Goal: Information Seeking & Learning: Learn about a topic

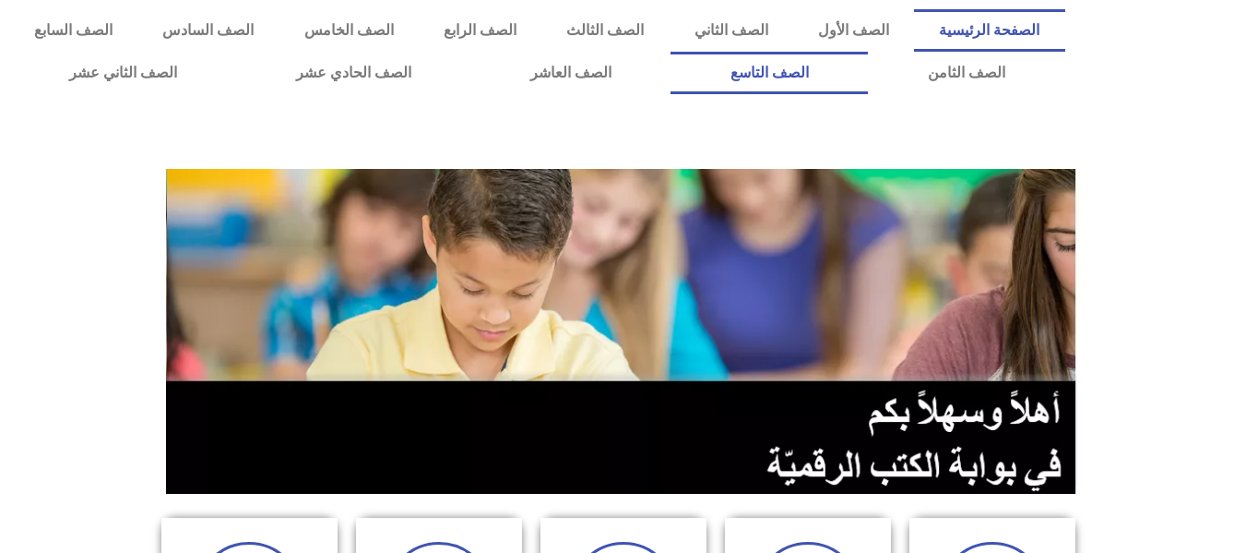
click at [671, 52] on link "الصف التاسع" at bounding box center [769, 73] width 197 height 42
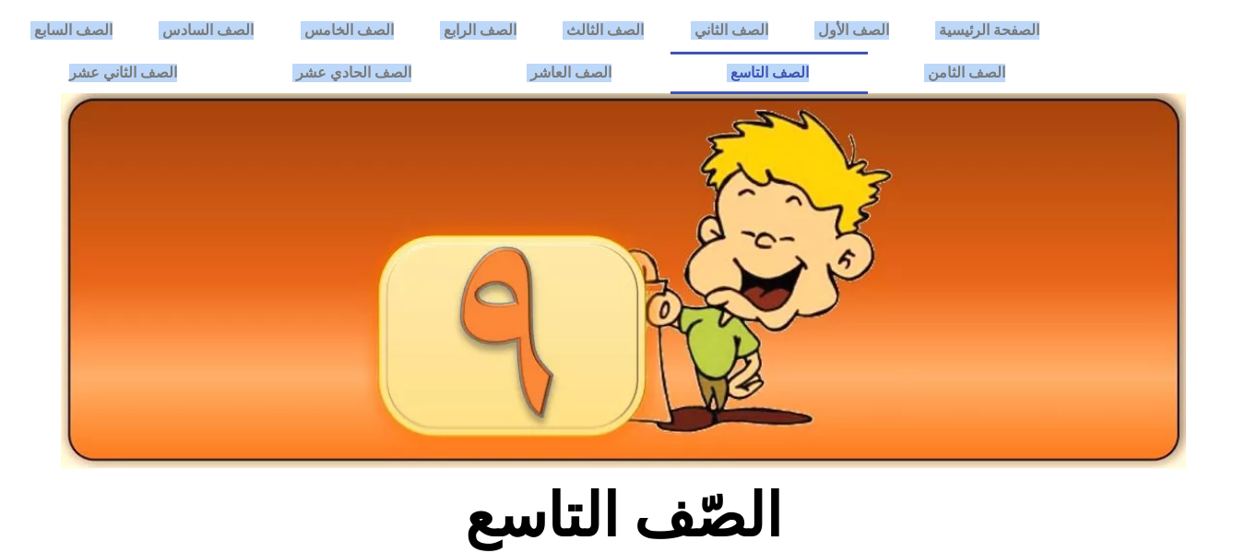
drag, startPoint x: 1244, startPoint y: 49, endPoint x: 1256, endPoint y: 120, distance: 71.9
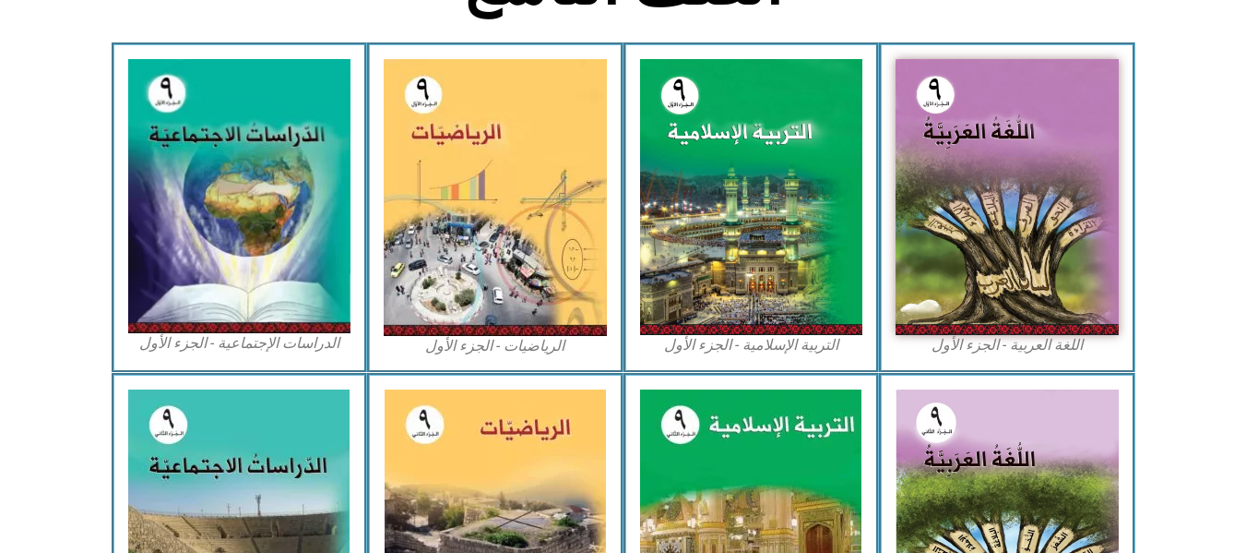
scroll to position [537, 0]
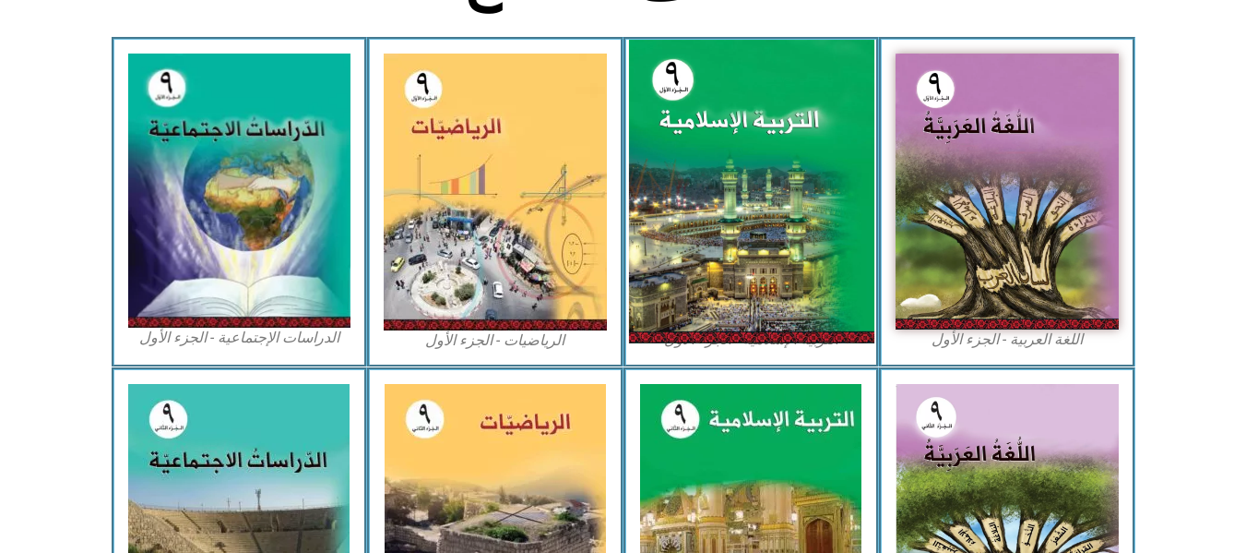
click at [787, 213] on img at bounding box center [750, 191] width 245 height 303
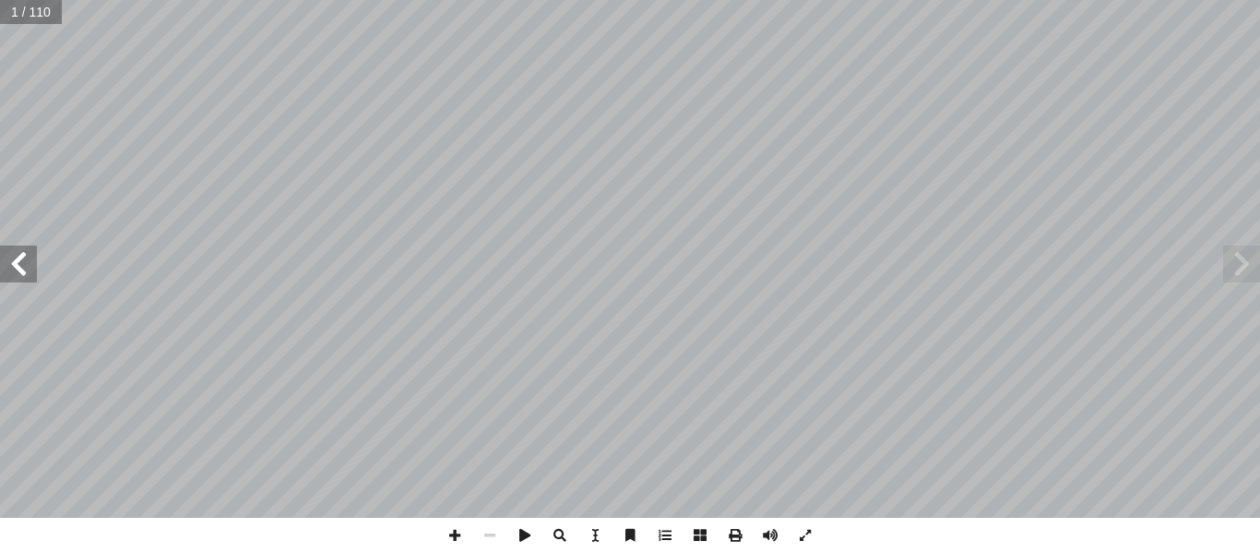
click at [16, 248] on span at bounding box center [18, 263] width 37 height 37
click at [16, 255] on span at bounding box center [18, 263] width 37 height 37
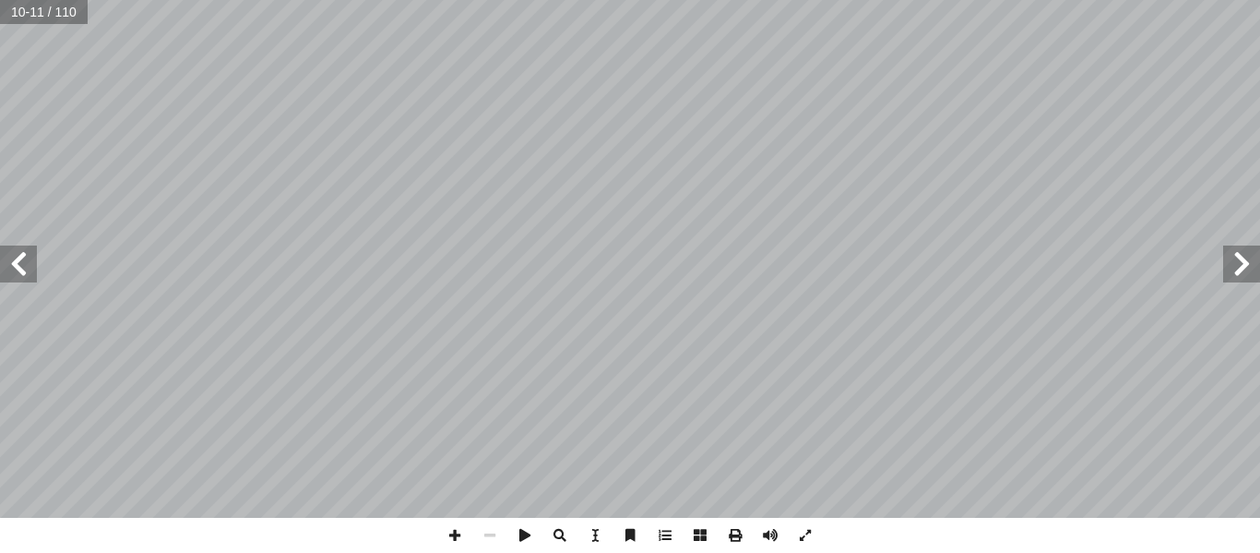
click at [16, 255] on span at bounding box center [18, 263] width 37 height 37
click at [6, 261] on span at bounding box center [18, 263] width 37 height 37
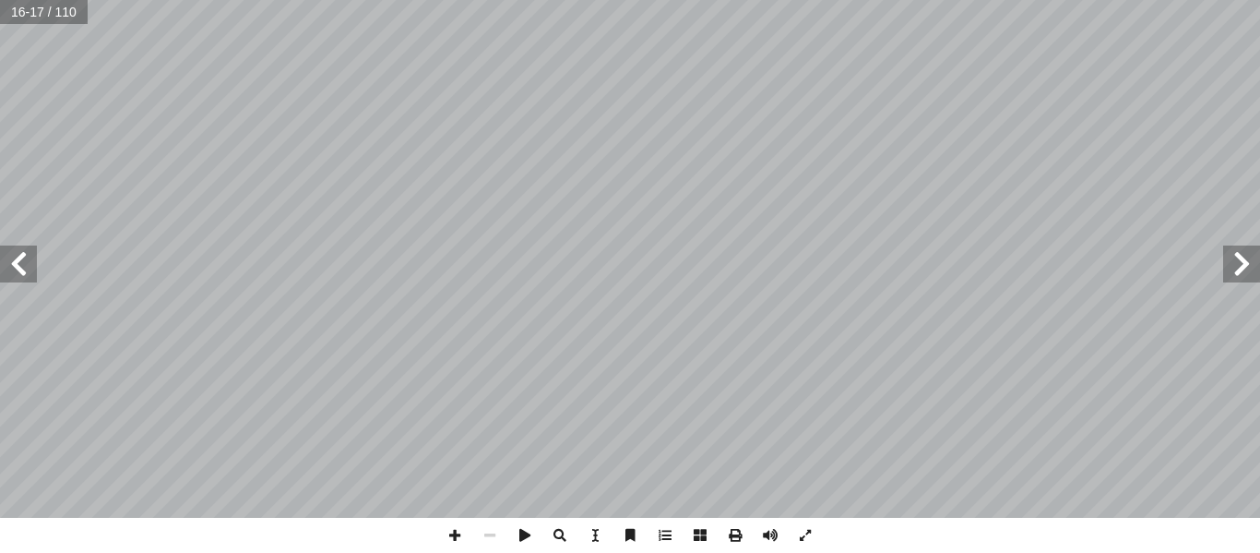
click at [6, 261] on span at bounding box center [18, 263] width 37 height 37
click at [468, 530] on span at bounding box center [454, 535] width 35 height 35
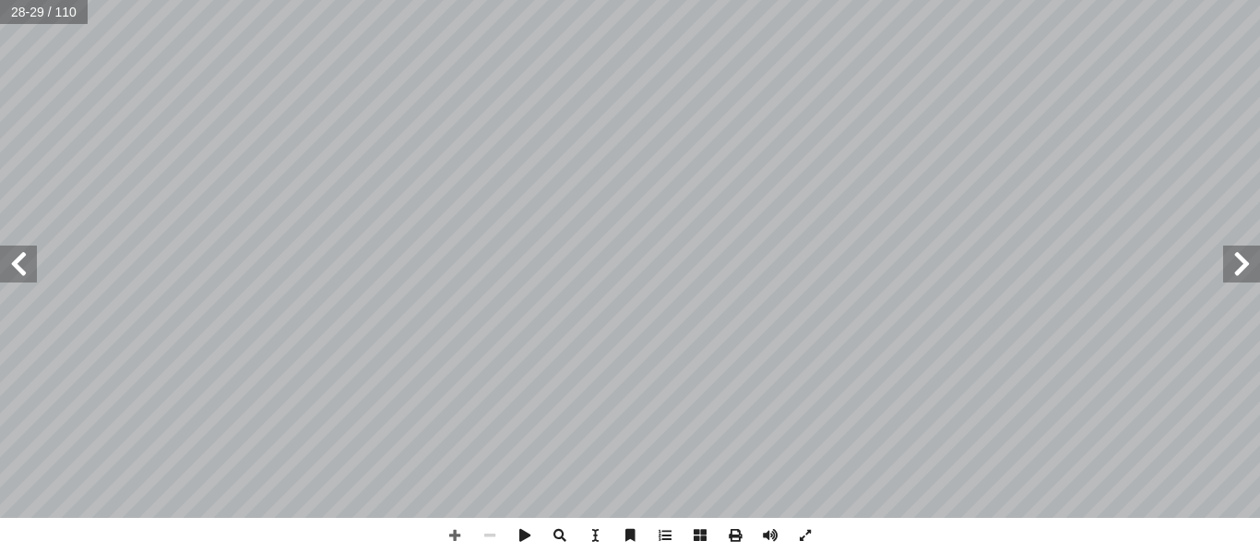
click at [30, 268] on span at bounding box center [18, 263] width 37 height 37
click at [449, 531] on span at bounding box center [454, 535] width 35 height 35
click at [1226, 259] on span at bounding box center [1241, 263] width 37 height 37
click at [17, 261] on span at bounding box center [18, 263] width 37 height 37
click at [486, 524] on span at bounding box center [489, 535] width 35 height 35
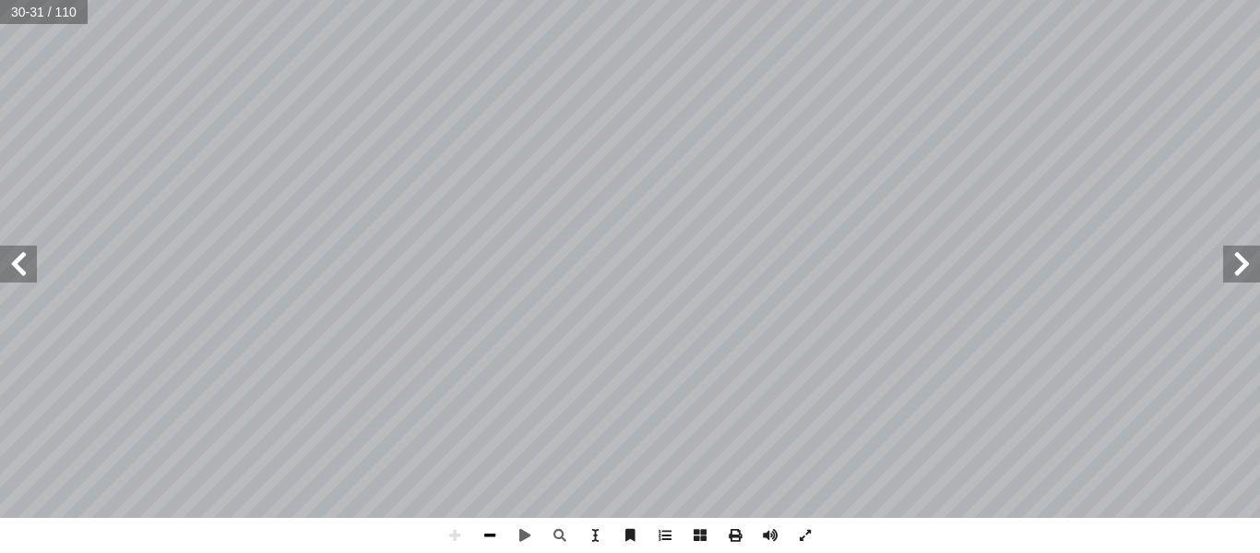
click at [484, 546] on span at bounding box center [489, 535] width 35 height 35
click at [25, 256] on span at bounding box center [18, 263] width 37 height 37
click at [18, 259] on span at bounding box center [18, 263] width 37 height 37
click at [449, 527] on span at bounding box center [454, 535] width 35 height 35
